Goal: Information Seeking & Learning: Learn about a topic

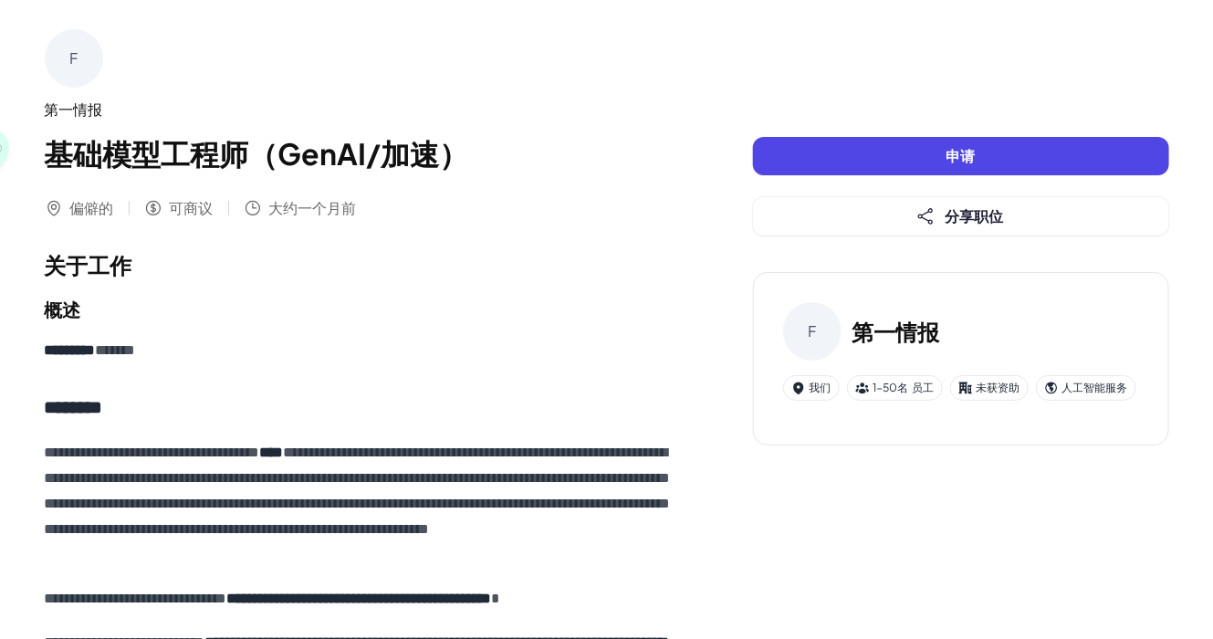
click at [814, 324] on font "F" at bounding box center [812, 330] width 8 height 19
click at [901, 324] on font "第一情报" at bounding box center [897, 331] width 88 height 27
drag, startPoint x: 60, startPoint y: 55, endPoint x: 339, endPoint y: 53, distance: 278.5
click at [339, 53] on div "F 第一情报 基础模型工程师（GenAI/加速）" at bounding box center [363, 102] width 636 height 146
click at [912, 322] on font "第一情报" at bounding box center [897, 331] width 88 height 27
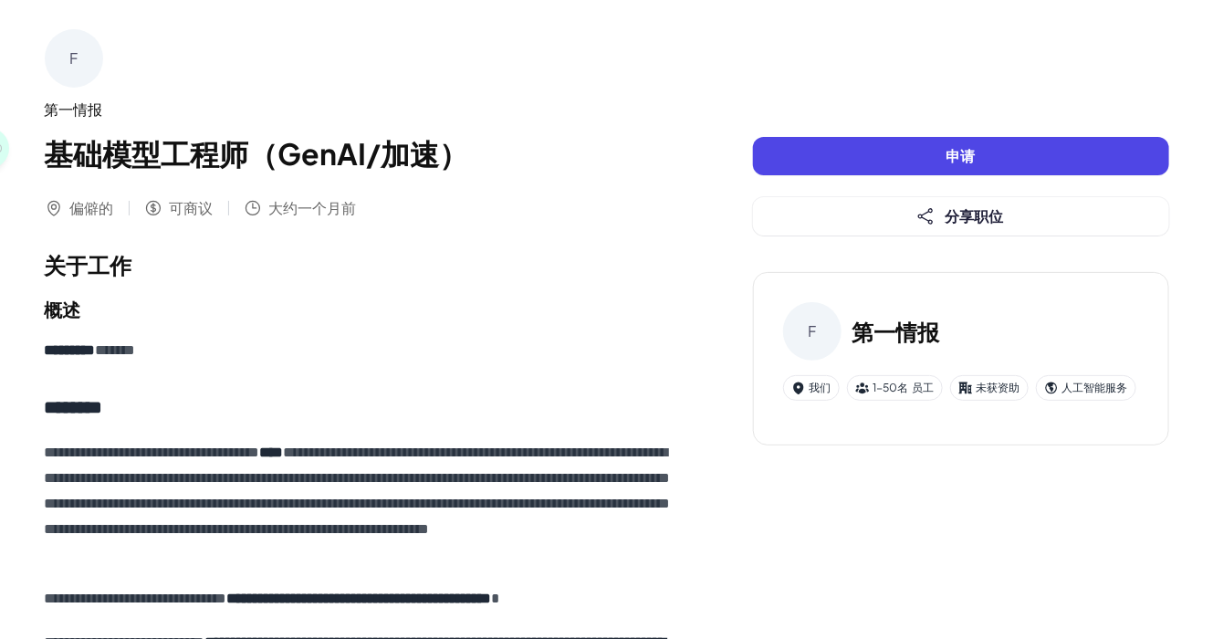
click at [813, 331] on font "F" at bounding box center [812, 330] width 8 height 19
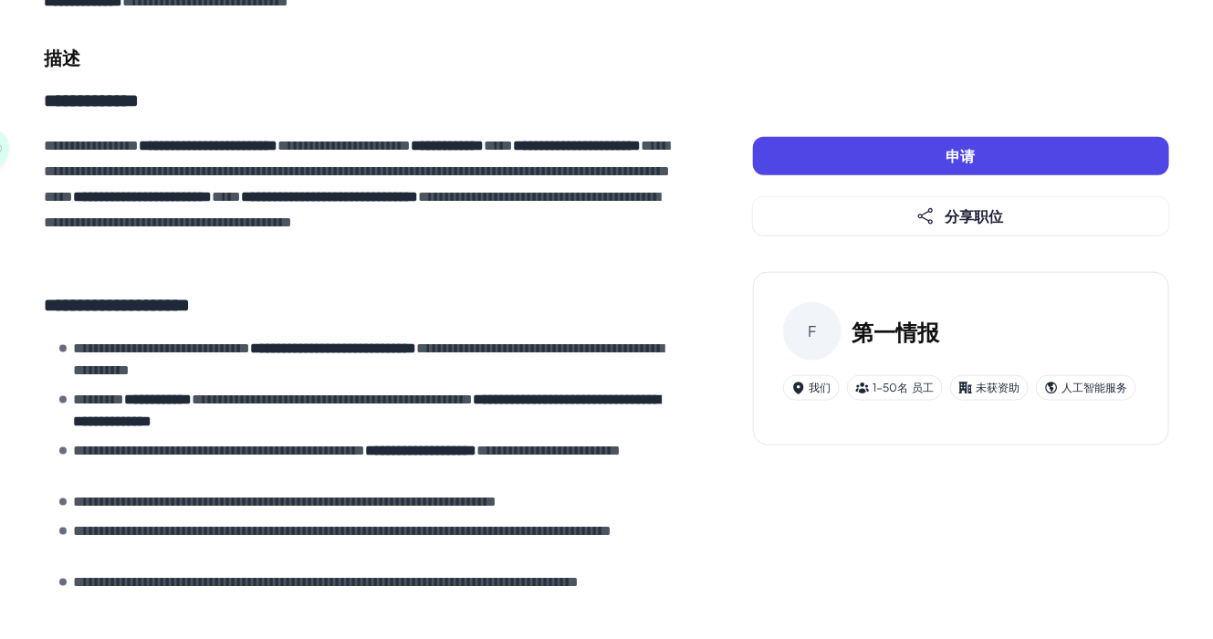
scroll to position [730, 0]
